Goal: Navigation & Orientation: Find specific page/section

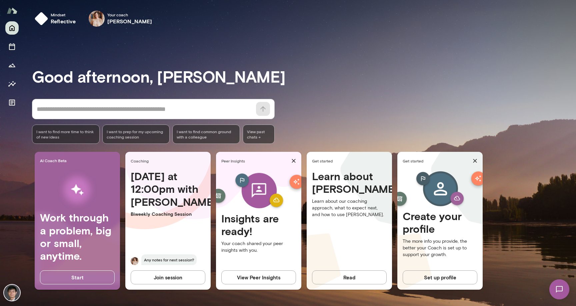
click at [258, 279] on button "View Peer Insights" at bounding box center [258, 278] width 75 height 14
click at [11, 105] on icon "Documents" at bounding box center [12, 103] width 8 height 8
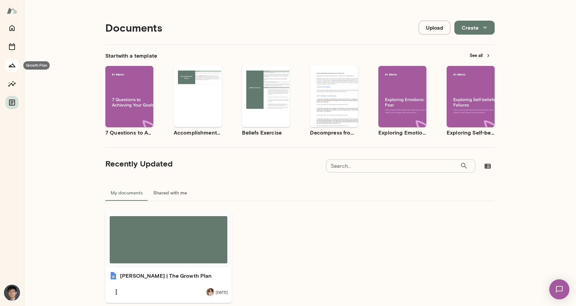
click at [12, 67] on icon "Growth Plan" at bounding box center [12, 65] width 8 height 8
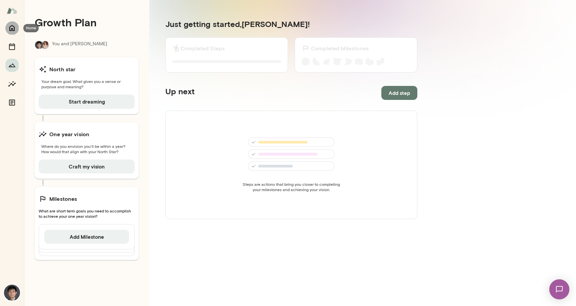
click at [12, 28] on icon "Home" at bounding box center [11, 28] width 5 height 6
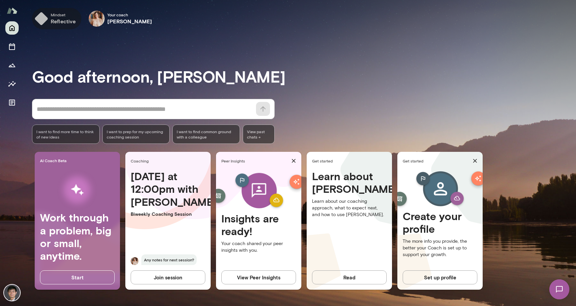
click at [51, 20] on h6 "reflective" at bounding box center [63, 21] width 25 height 8
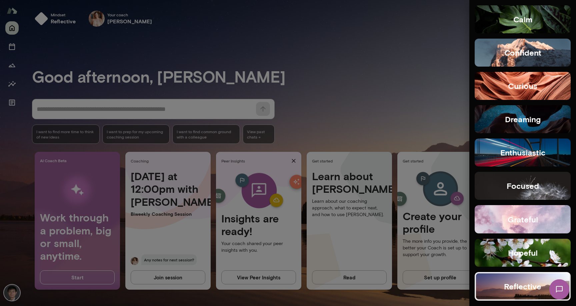
click at [338, 77] on div at bounding box center [288, 153] width 576 height 306
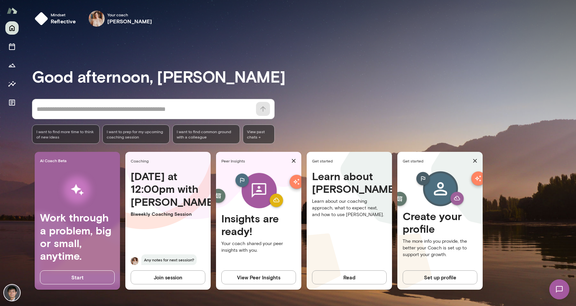
click at [12, 293] on img at bounding box center [12, 293] width 16 height 16
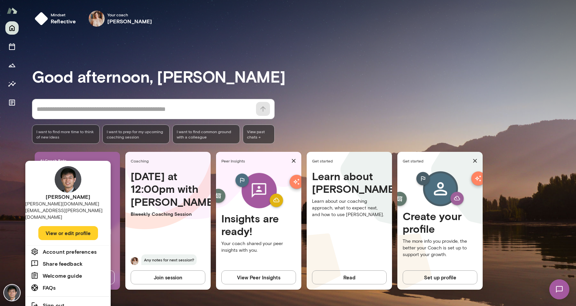
click at [368, 96] on div at bounding box center [288, 153] width 576 height 306
